Goal: Navigation & Orientation: Find specific page/section

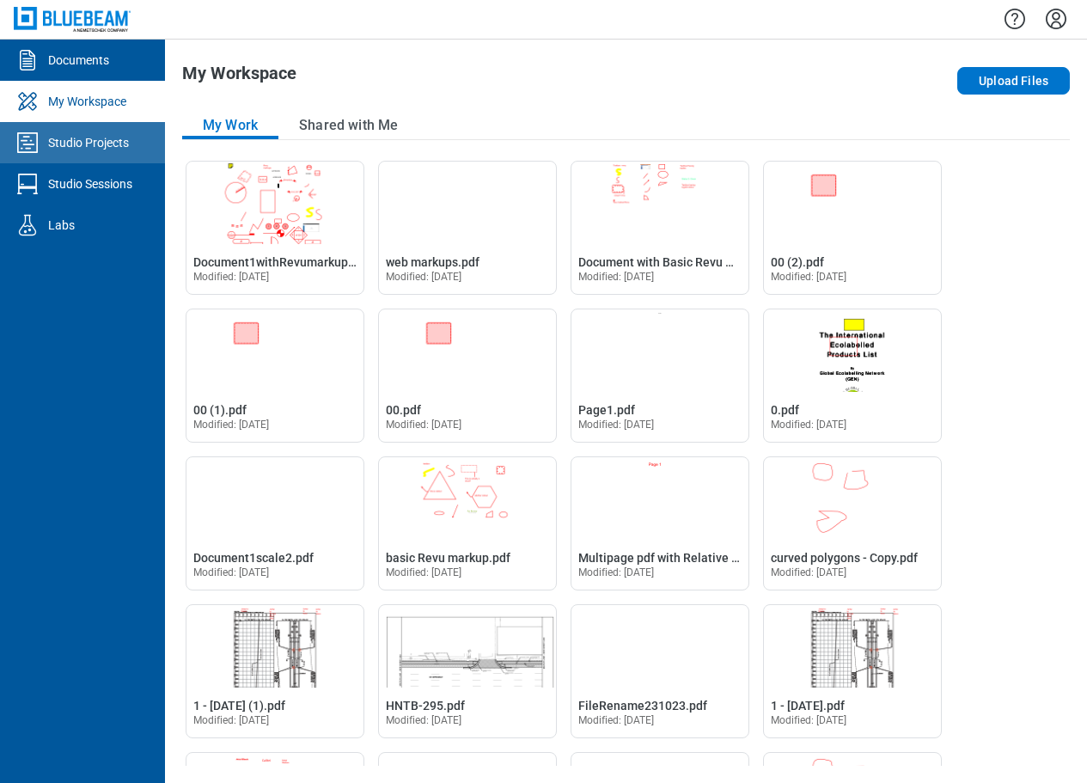
click at [77, 141] on div "Studio Projects" at bounding box center [88, 142] width 81 height 17
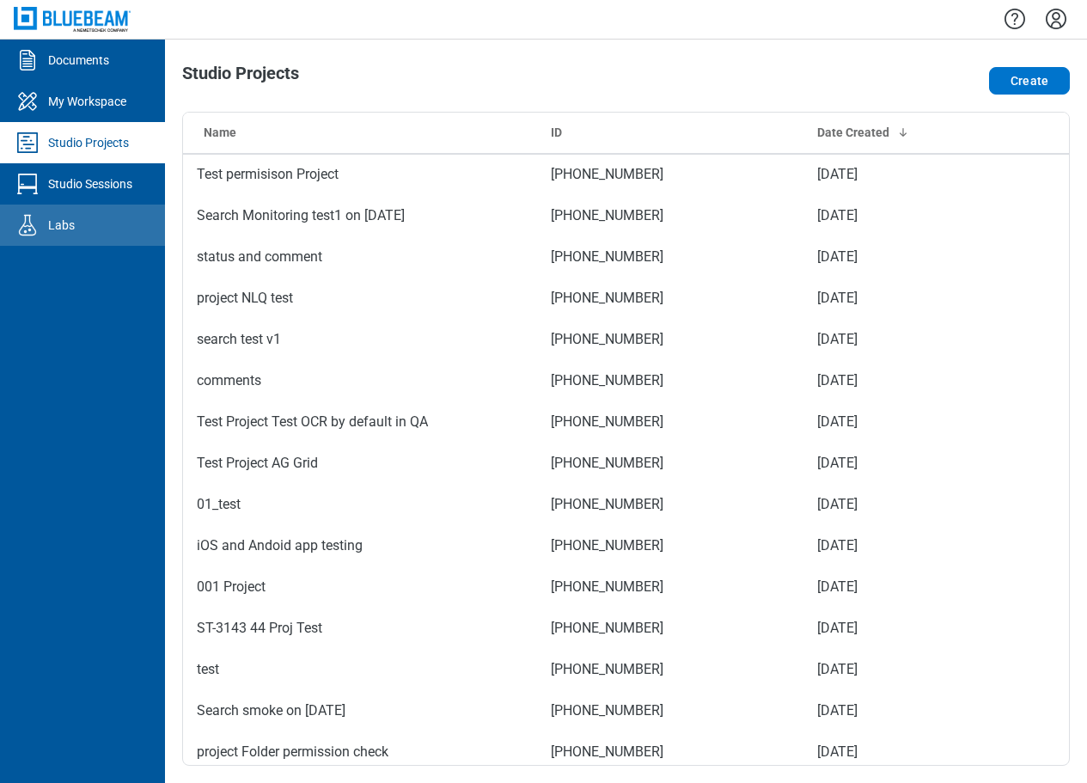
click at [58, 224] on div "Labs" at bounding box center [61, 225] width 27 height 17
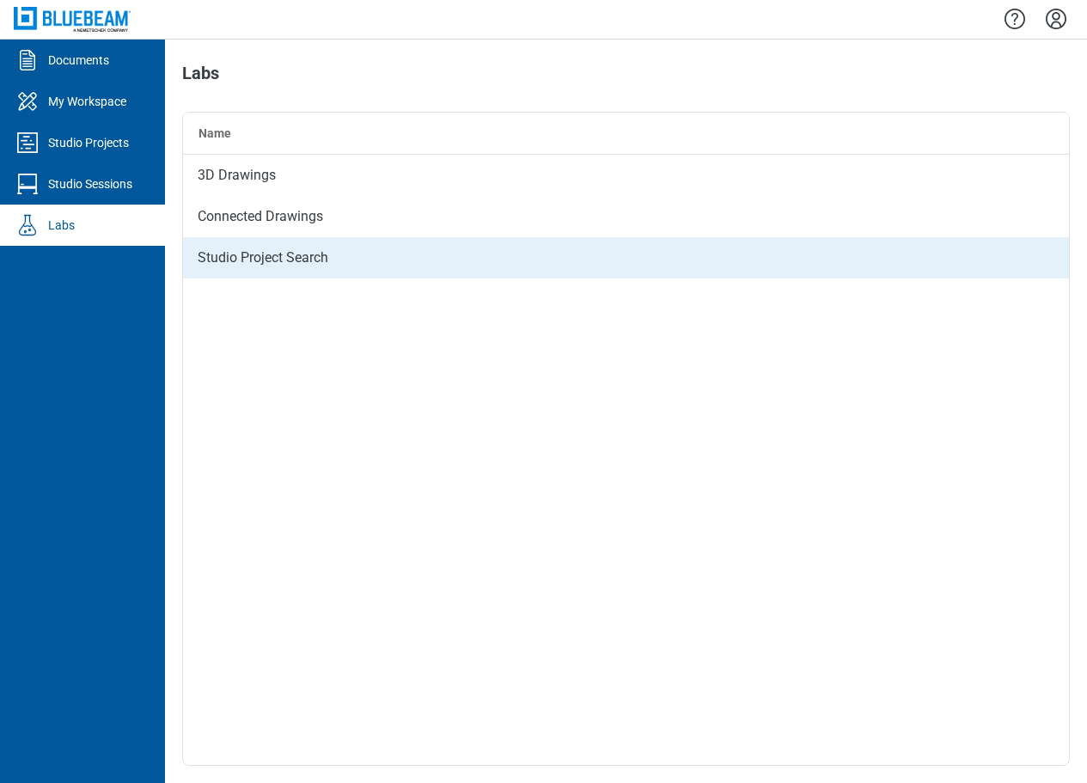
click at [273, 253] on div "Studio Project Search" at bounding box center [626, 257] width 886 height 41
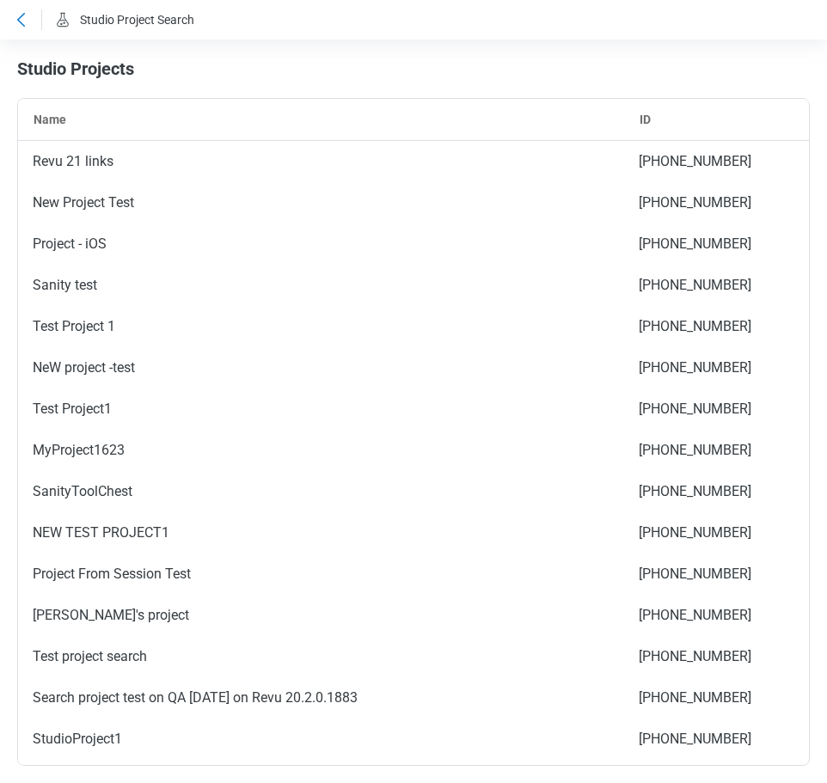
click at [27, 20] on icon at bounding box center [20, 19] width 21 height 21
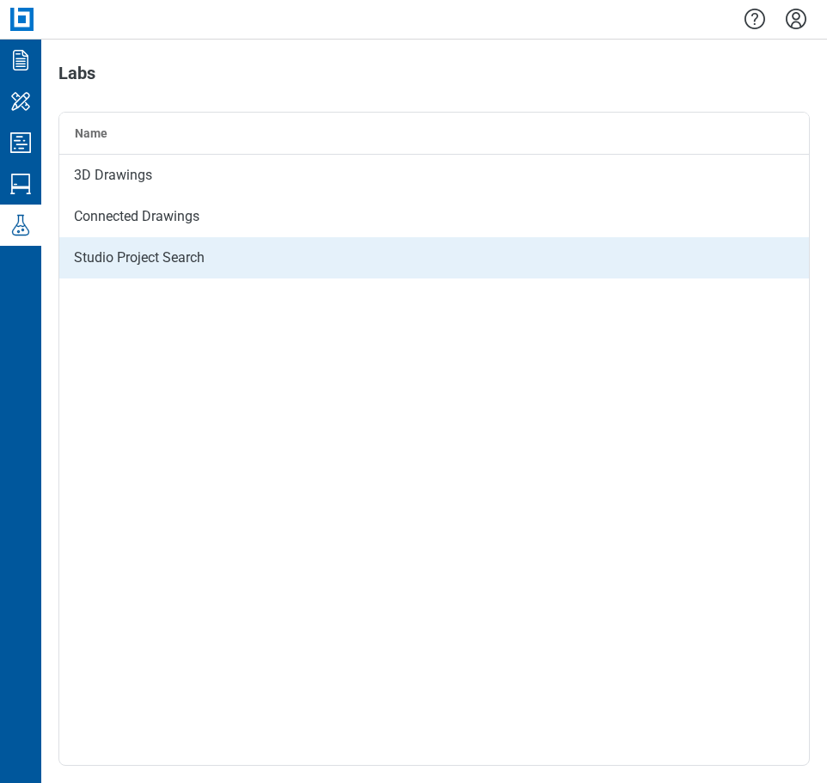
click at [211, 259] on div "Studio Project Search" at bounding box center [434, 257] width 750 height 41
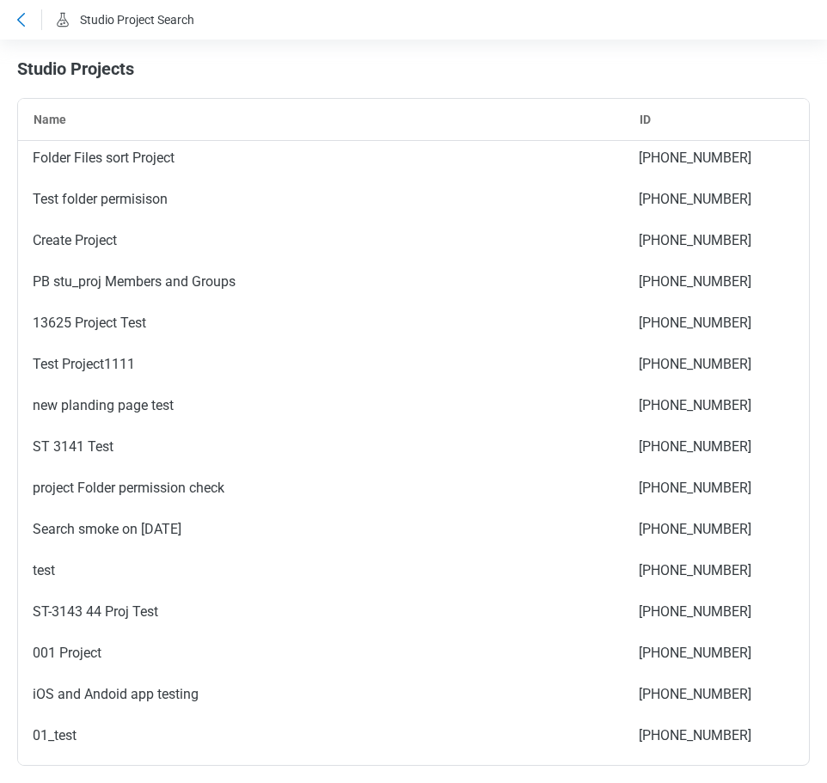
scroll to position [3088, 0]
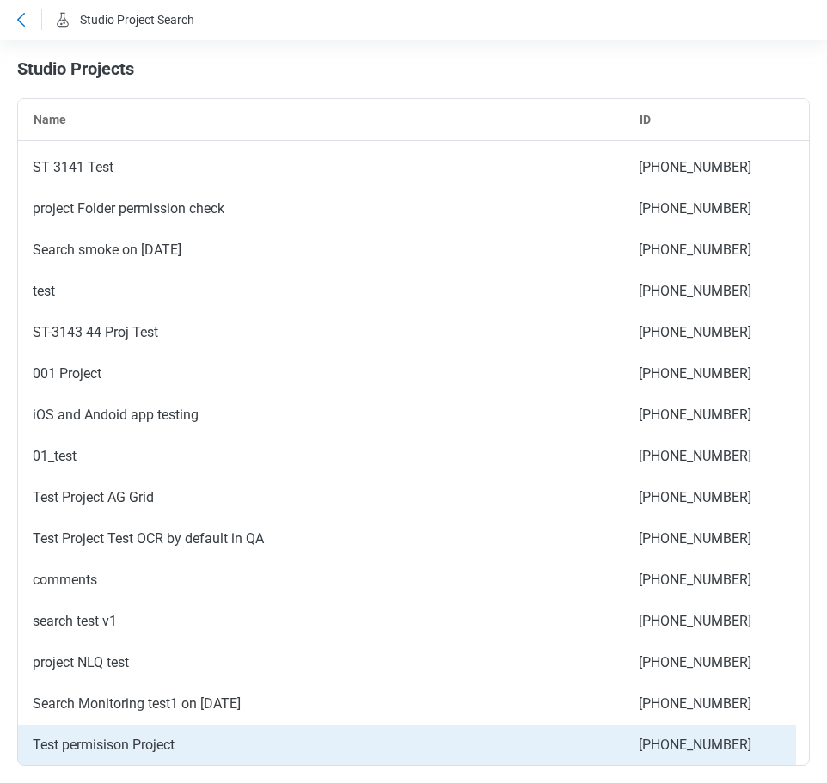
click at [181, 738] on div "Test permisison Project" at bounding box center [321, 745] width 606 height 41
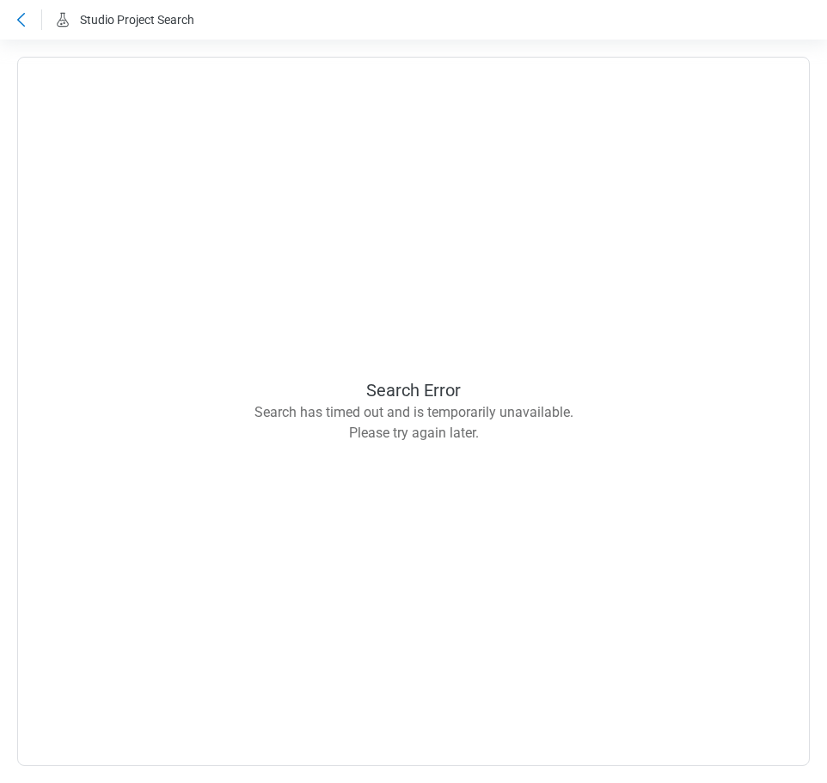
click at [443, 260] on div "Search Error Search has timed out and is temporarily unavailable. Please try ag…" at bounding box center [413, 412] width 793 height 710
click at [21, 17] on icon at bounding box center [20, 19] width 21 height 21
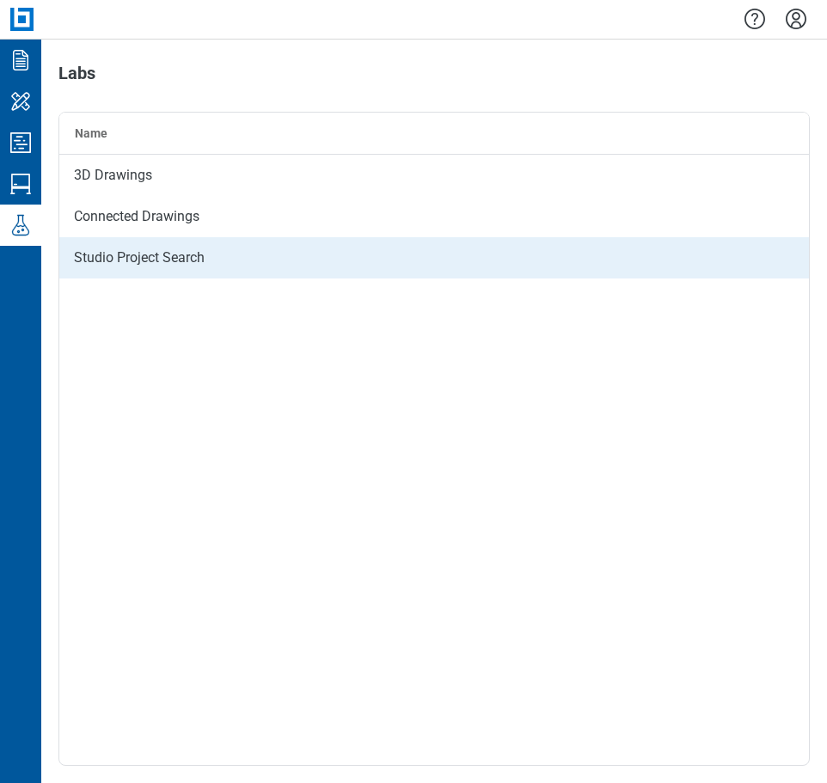
click at [211, 265] on div "Studio Project Search" at bounding box center [434, 257] width 750 height 41
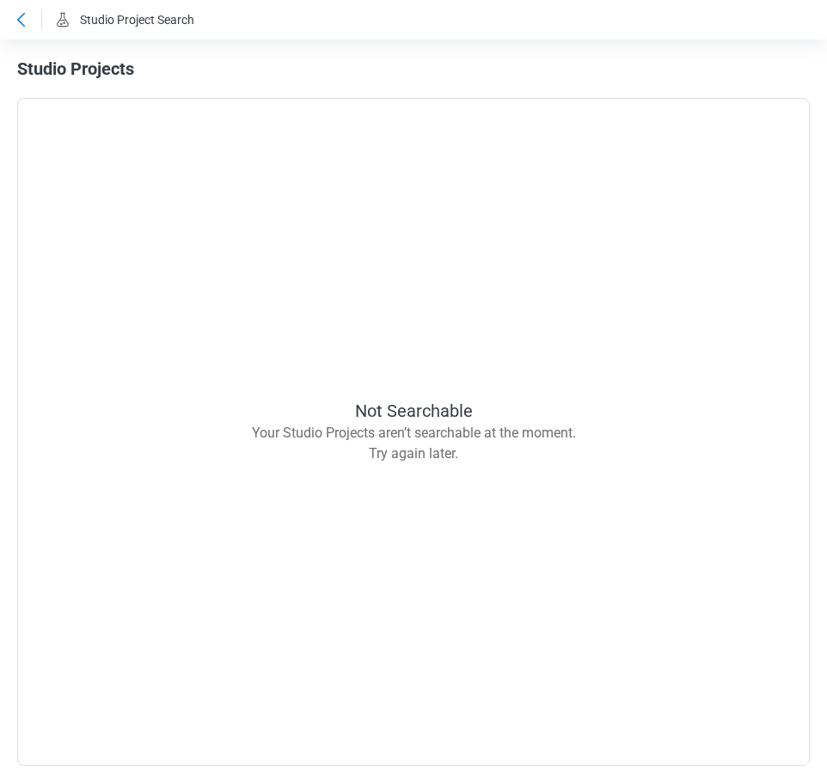
click at [20, 22] on icon at bounding box center [20, 19] width 21 height 21
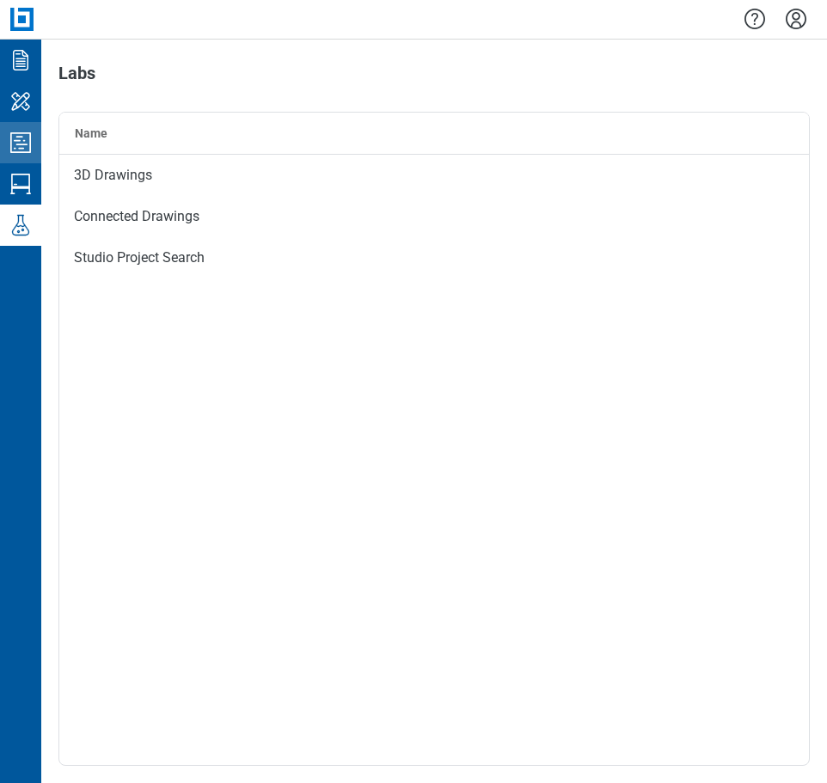
click at [12, 132] on icon "Studio Projects" at bounding box center [20, 142] width 21 height 21
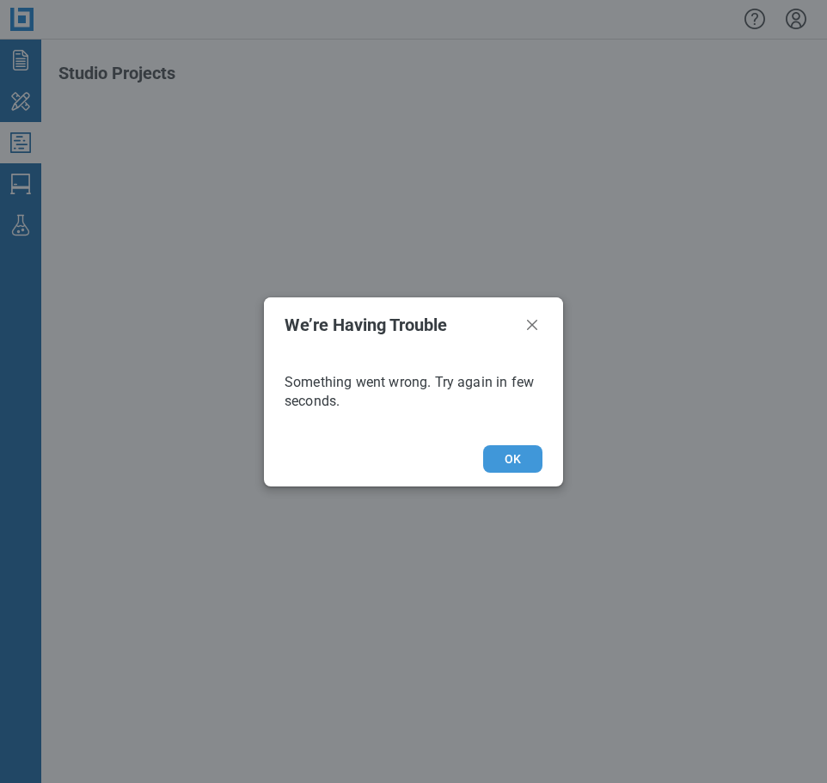
click at [518, 463] on button "OK" at bounding box center [512, 459] width 59 height 28
click at [518, 466] on button "OK" at bounding box center [512, 459] width 59 height 28
click at [504, 451] on button "OK" at bounding box center [512, 459] width 59 height 28
click at [529, 329] on icon "Close" at bounding box center [532, 325] width 21 height 21
drag, startPoint x: 28, startPoint y: 184, endPoint x: 61, endPoint y: 187, distance: 32.8
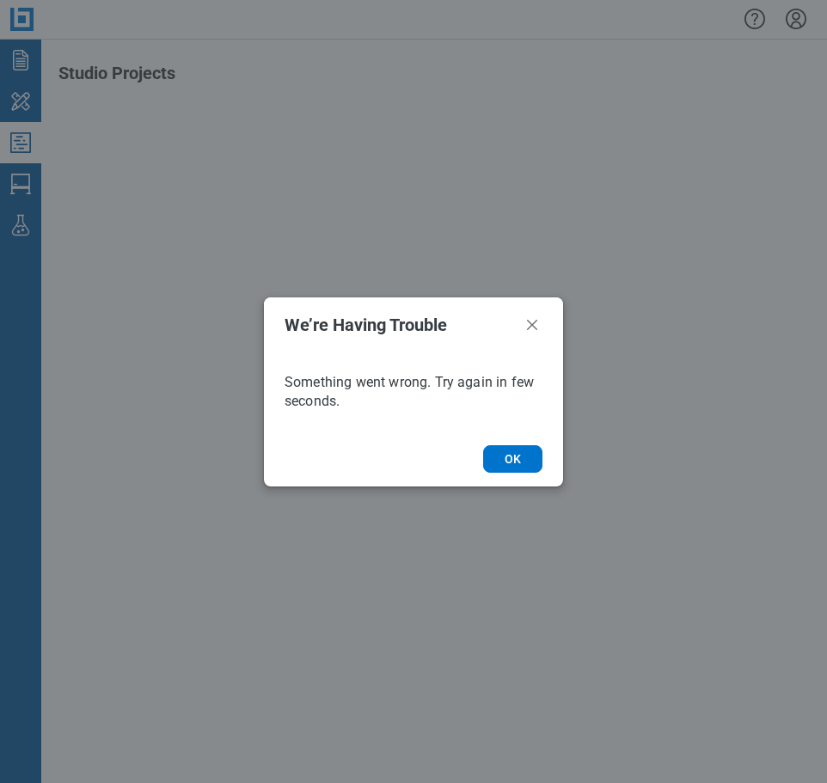
click at [28, 184] on div "We’re Having Trouble Something went wrong. Try again in few seconds. OK" at bounding box center [413, 391] width 827 height 783
click at [505, 458] on button "OK" at bounding box center [512, 459] width 59 height 28
click at [517, 455] on button "OK" at bounding box center [512, 459] width 59 height 28
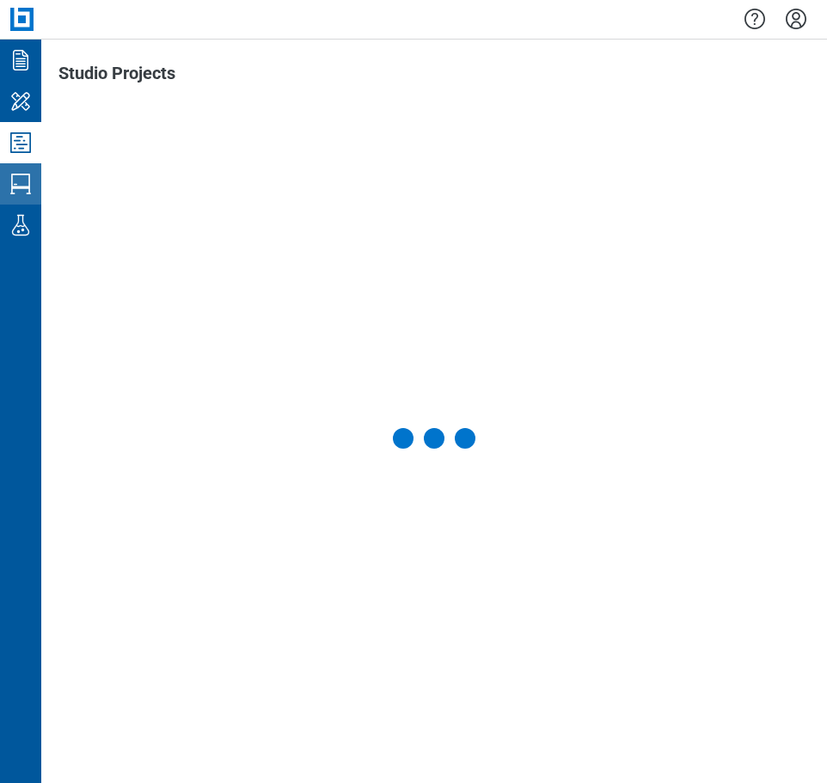
click at [21, 187] on icon "Studio Sessions" at bounding box center [20, 184] width 21 height 21
